Goal: Transaction & Acquisition: Purchase product/service

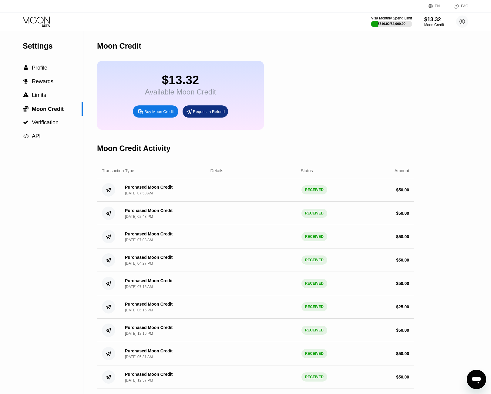
click at [163, 114] on div "Buy Moon Credit" at bounding box center [158, 111] width 29 height 5
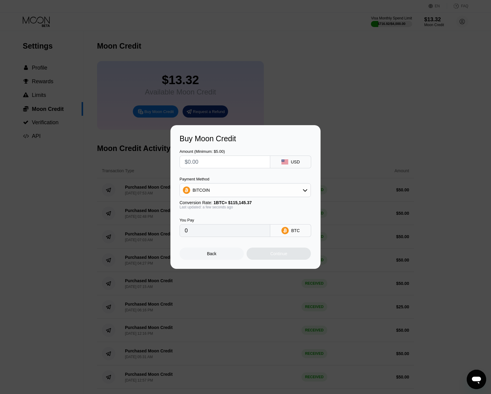
click at [220, 162] on input "text" at bounding box center [225, 162] width 80 height 12
type input "$5"
type input "0.00004343"
type input "$50"
type input "0.00043424"
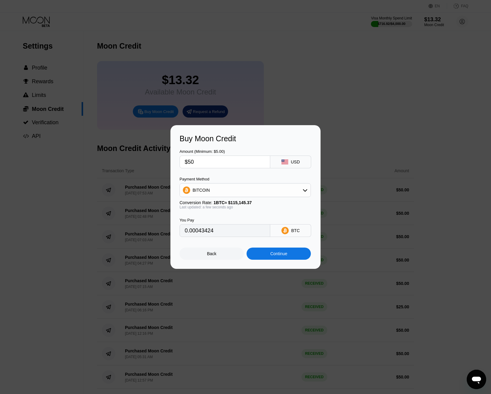
type input "$50"
click at [287, 256] on div "Continue" at bounding box center [278, 253] width 17 height 5
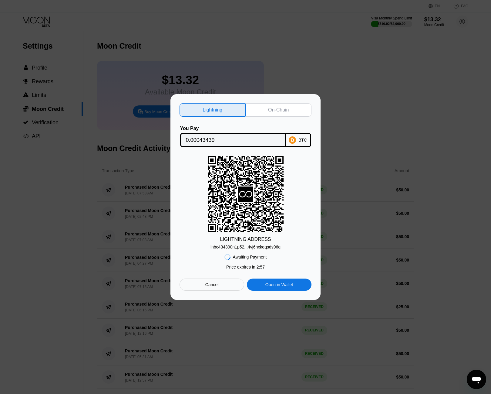
drag, startPoint x: 282, startPoint y: 113, endPoint x: 279, endPoint y: 113, distance: 3.4
click at [282, 112] on div "On-Chain" at bounding box center [279, 109] width 66 height 13
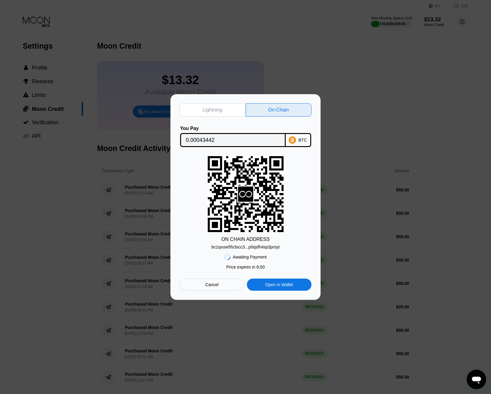
click at [226, 140] on input "0.00043442" at bounding box center [233, 140] width 94 height 12
click at [245, 249] on div "bc1qvuw5fs3scc3...p0qsfh4sp3prsyt" at bounding box center [245, 246] width 68 height 5
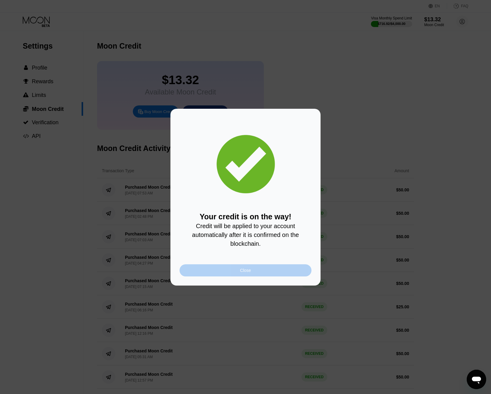
click at [254, 266] on div "Close" at bounding box center [246, 270] width 132 height 12
